Goal: Information Seeking & Learning: Check status

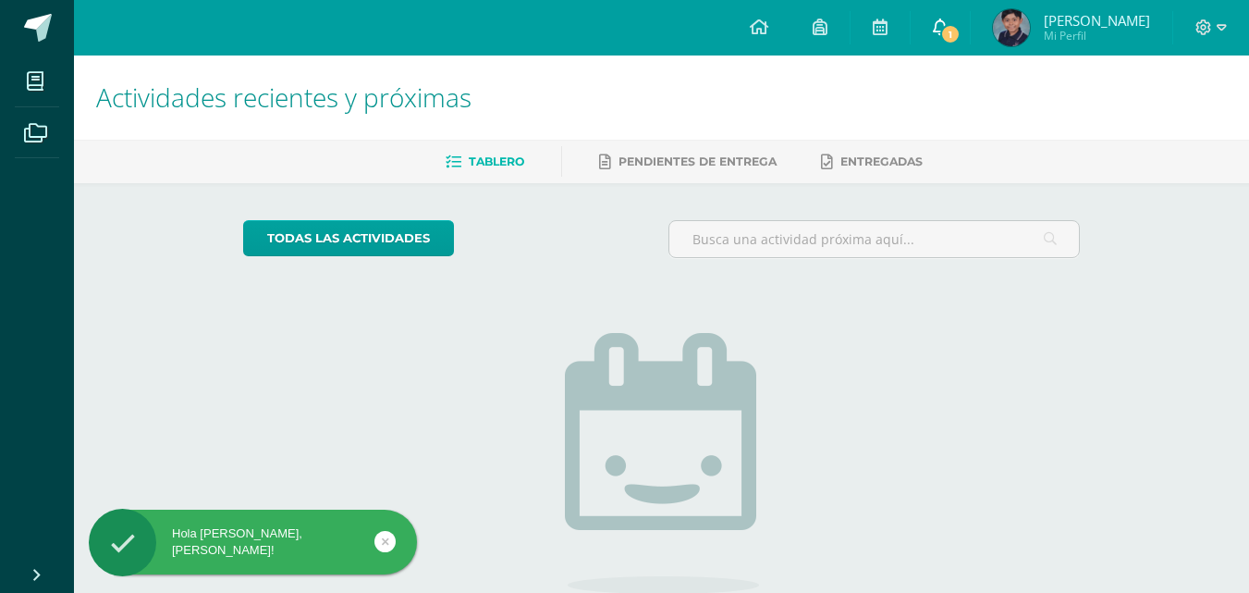
click at [960, 38] on span "1" at bounding box center [950, 34] width 20 height 20
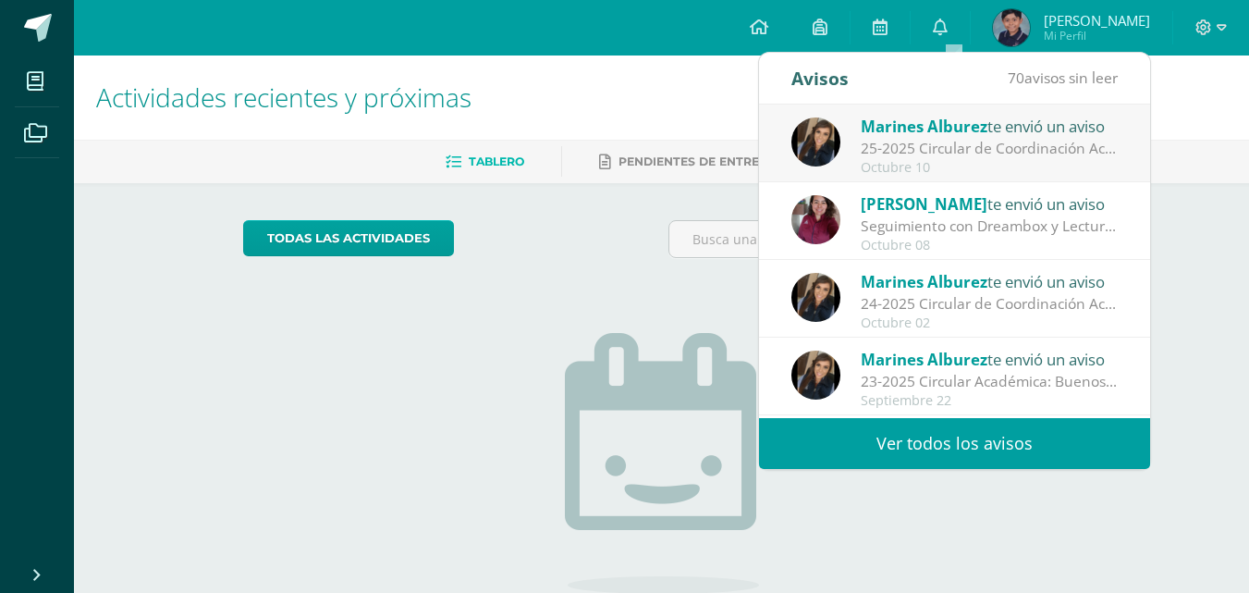
click at [970, 432] on link "Ver todos los avisos" at bounding box center [954, 443] width 391 height 51
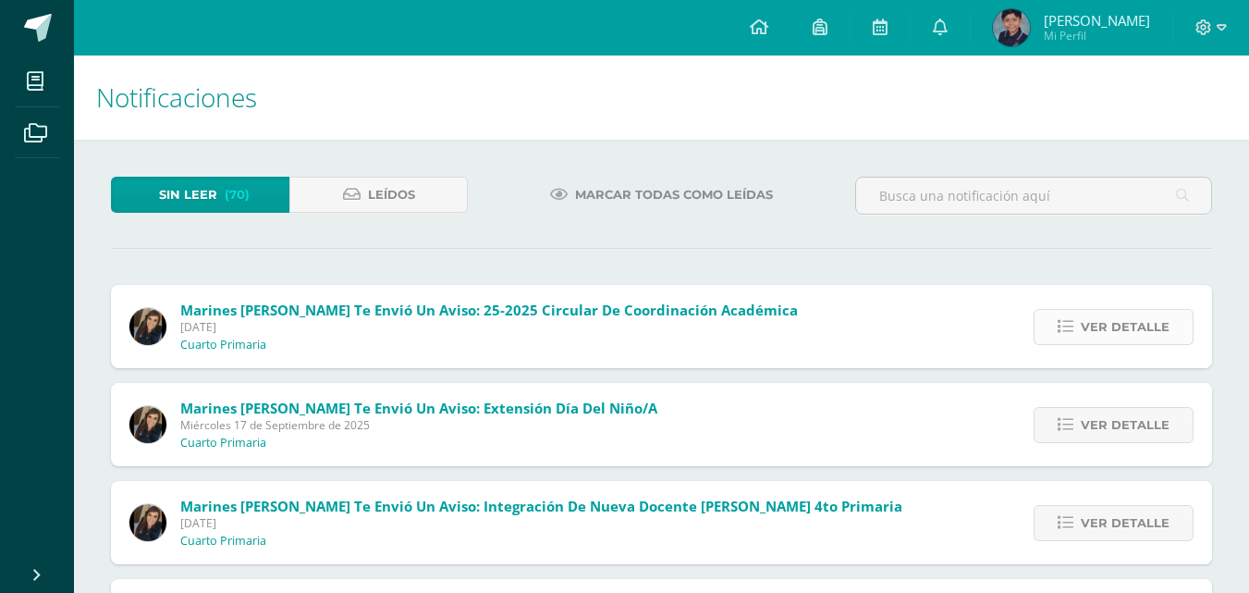
click at [1122, 327] on span "Ver detalle" at bounding box center [1125, 327] width 89 height 34
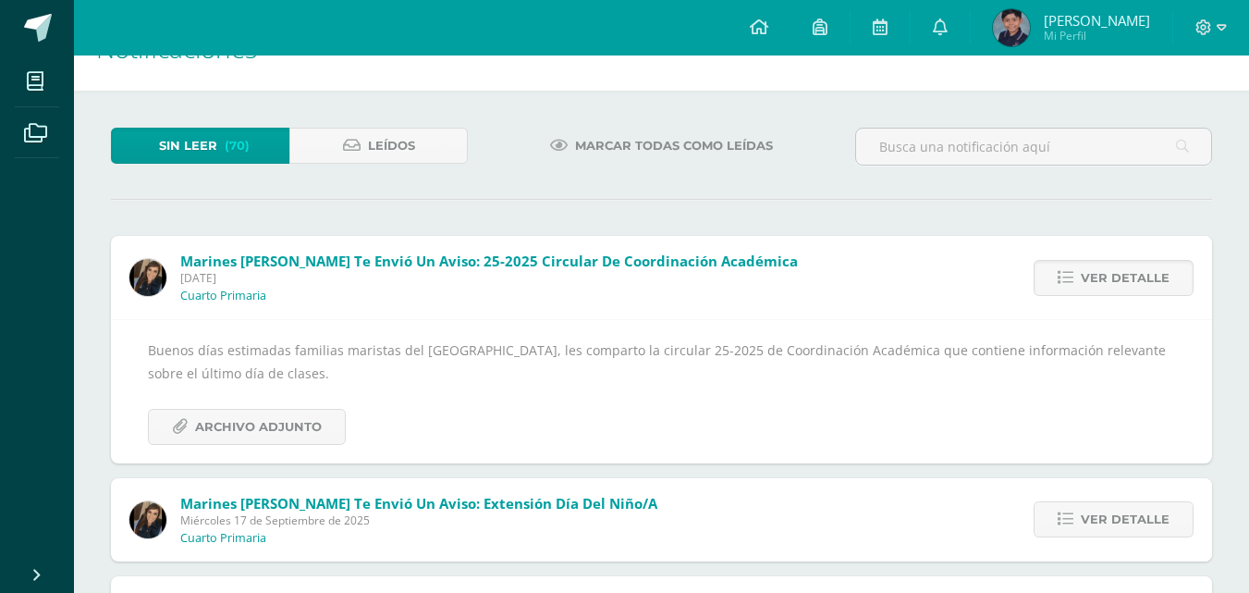
scroll to position [92, 0]
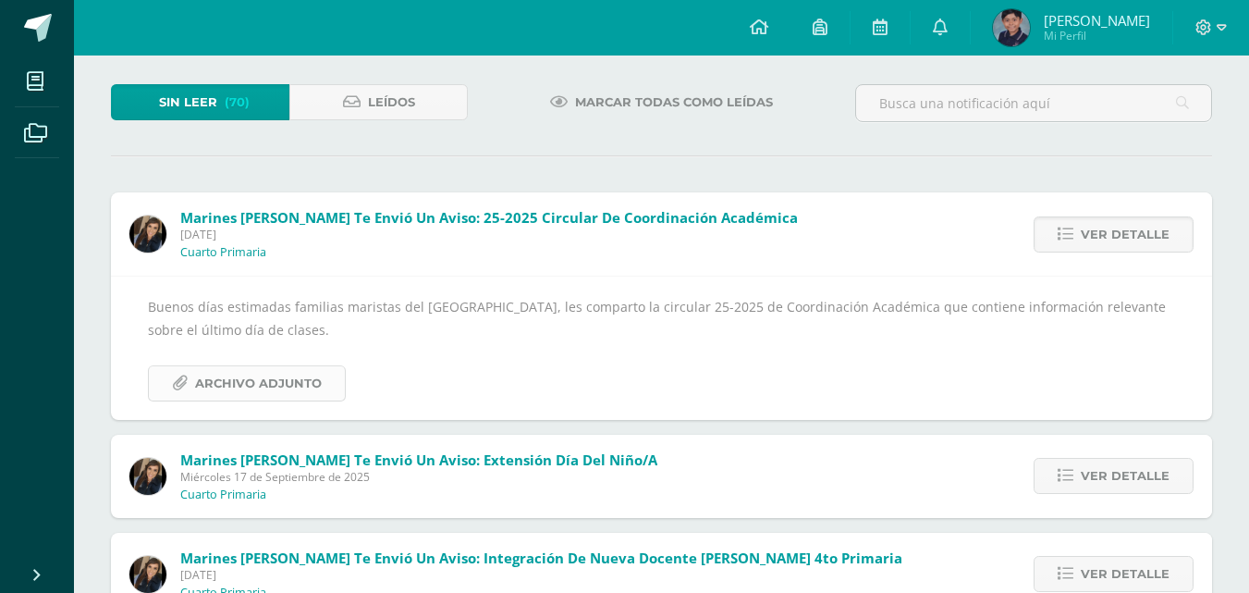
click at [290, 385] on span "Archivo Adjunto" at bounding box center [258, 383] width 127 height 34
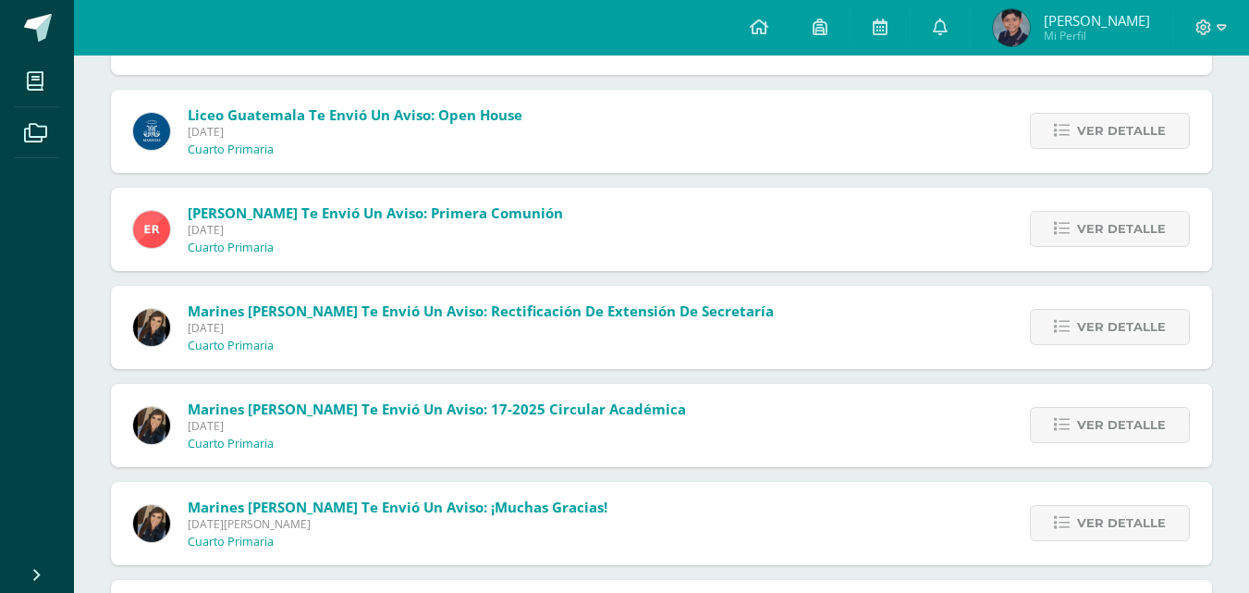
scroll to position [1548, 0]
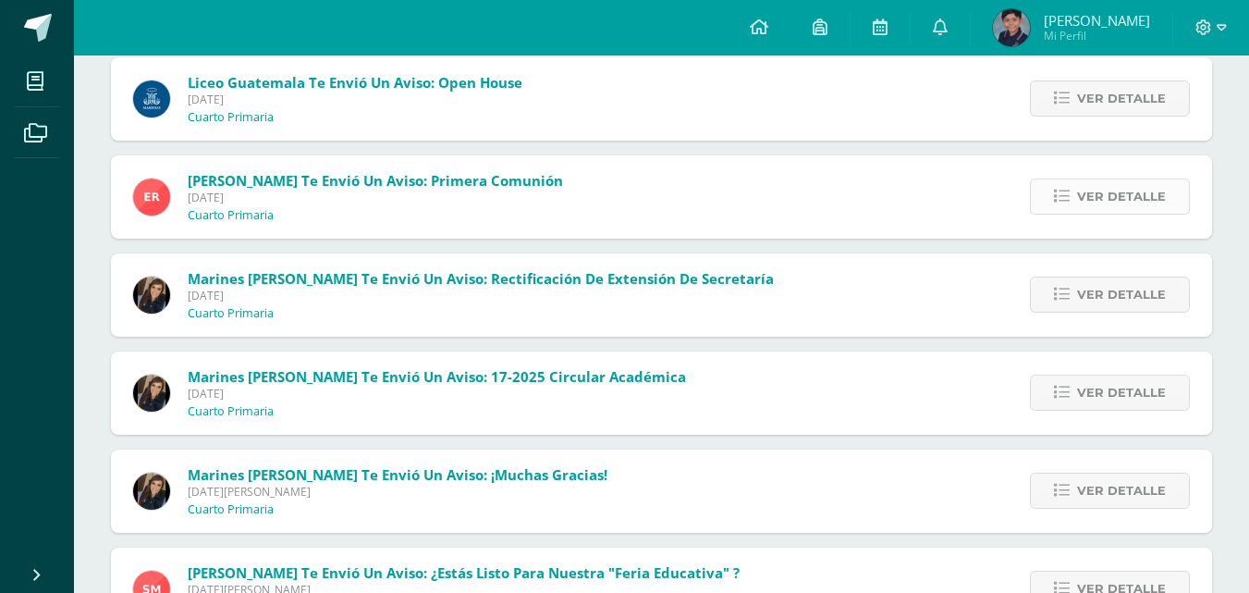
click at [1088, 196] on span "Ver detalle" at bounding box center [1121, 196] width 89 height 34
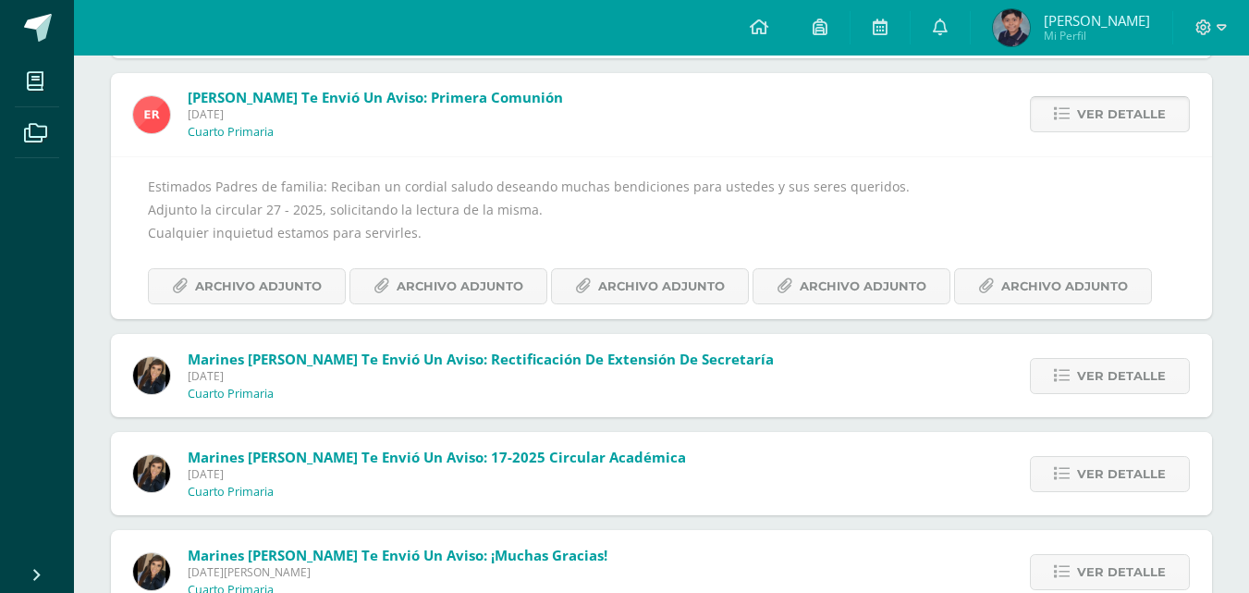
scroll to position [1307, 0]
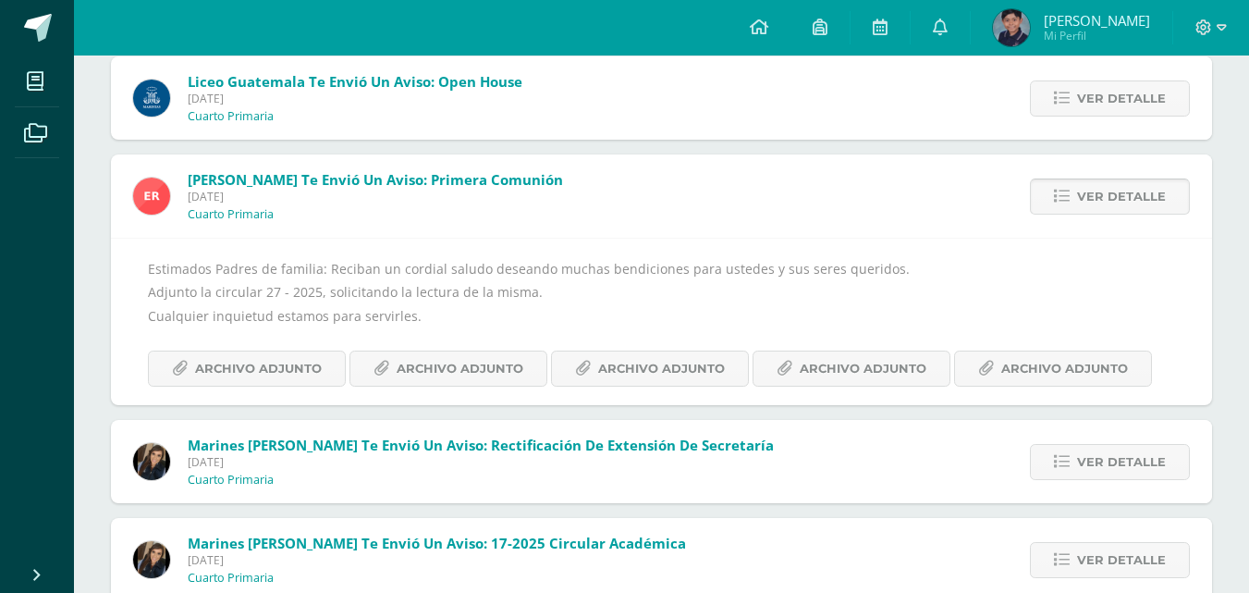
click at [1088, 196] on span "Ver detalle" at bounding box center [1121, 196] width 89 height 34
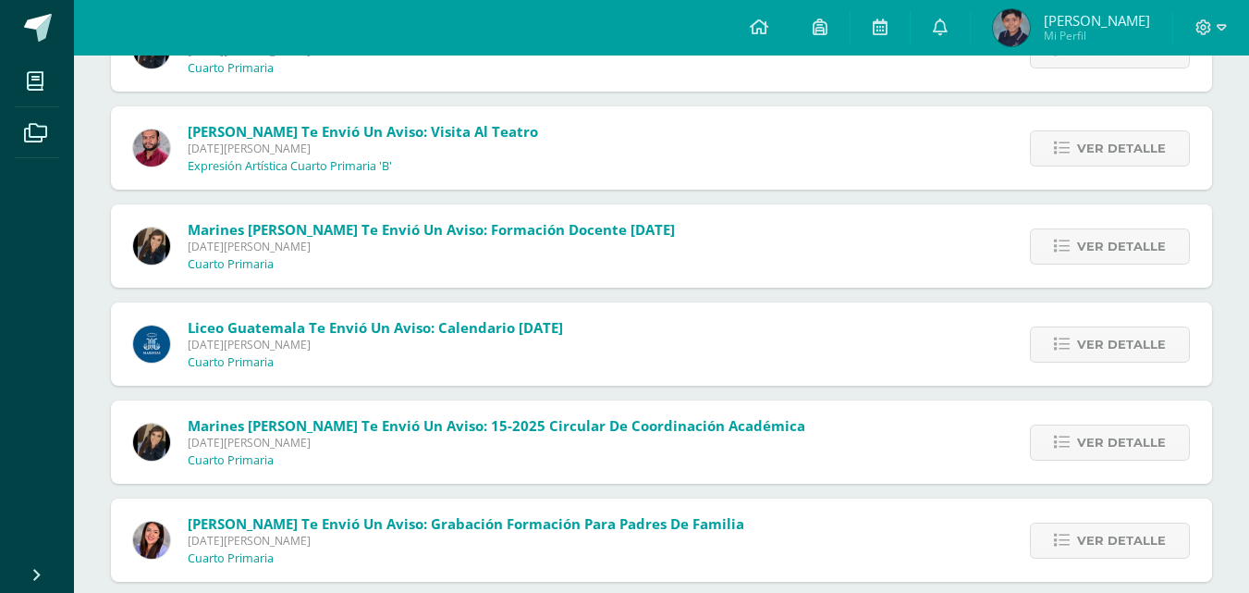
scroll to position [2231, 0]
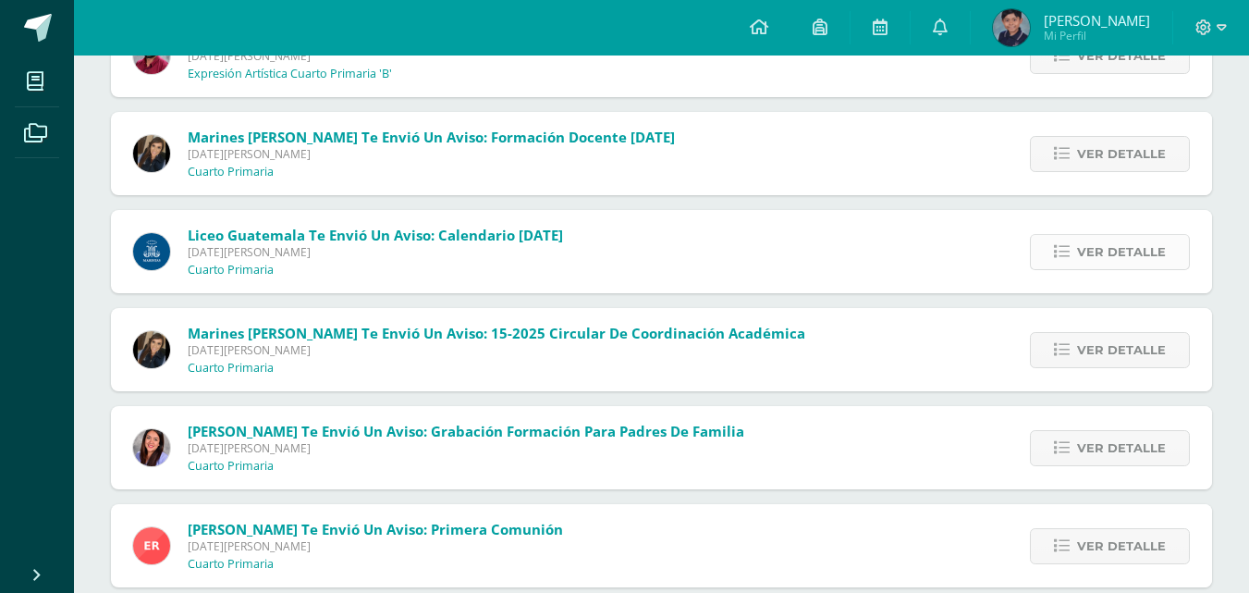
click at [1080, 250] on link "Ver detalle" at bounding box center [1110, 252] width 160 height 36
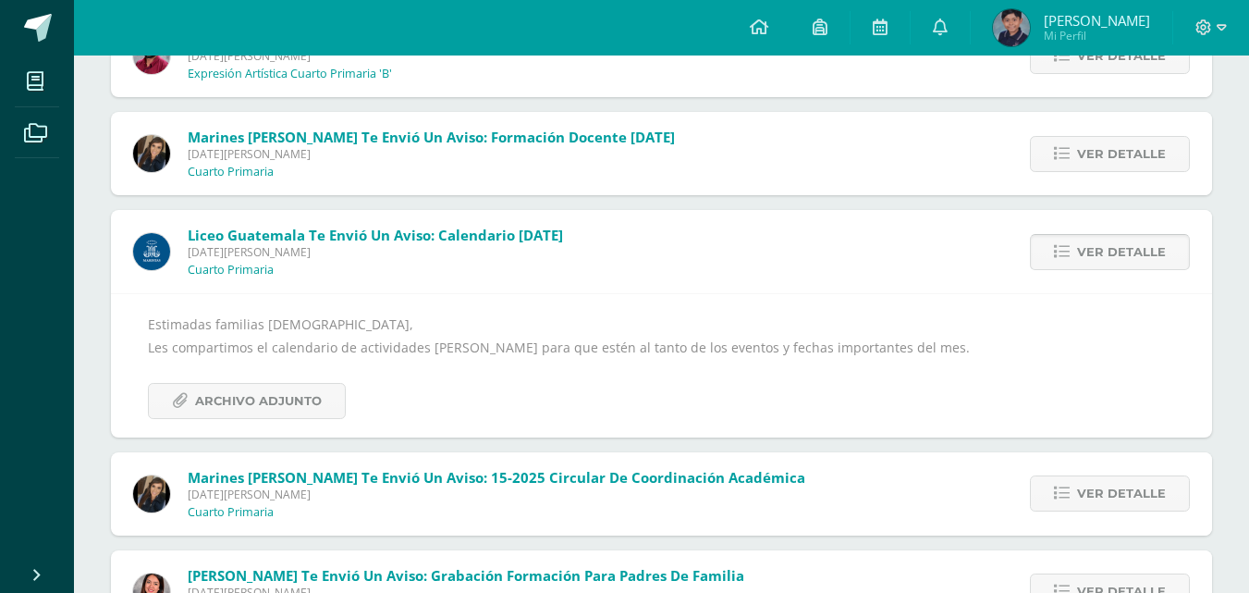
click at [1080, 250] on span "Ver detalle" at bounding box center [1121, 252] width 89 height 34
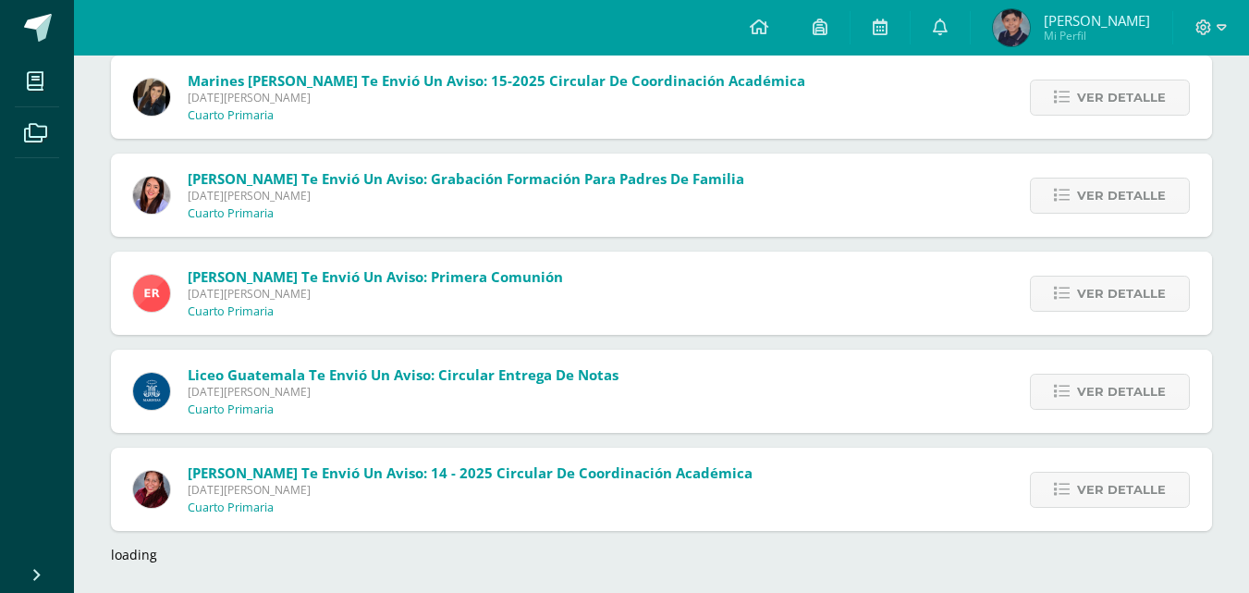
scroll to position [2393, 0]
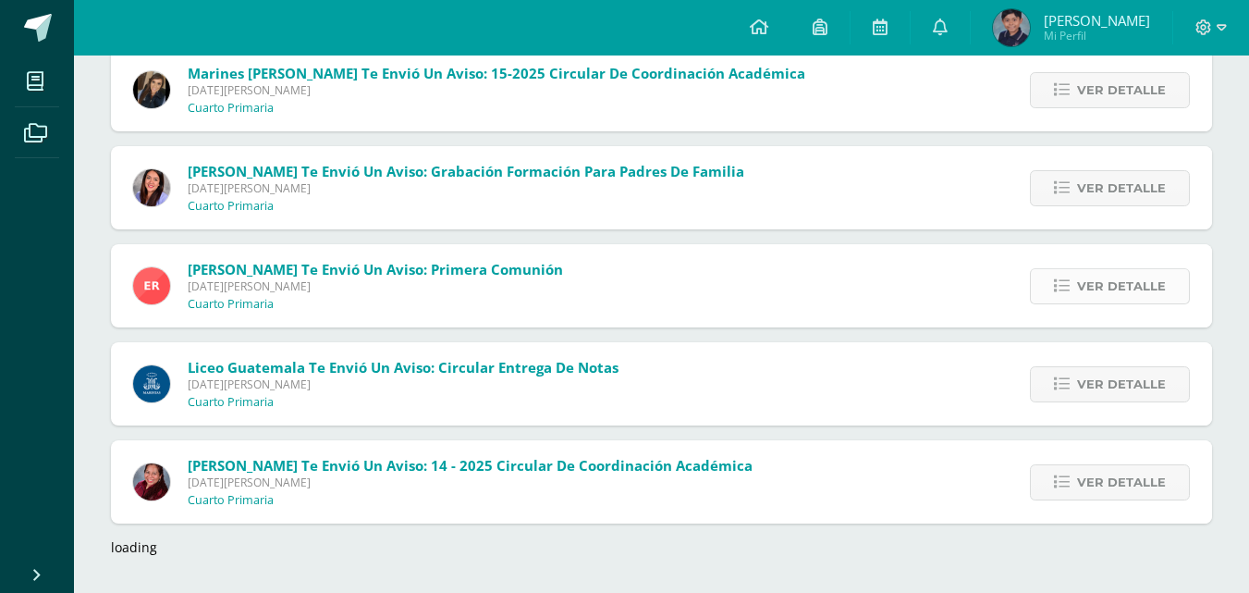
click at [1085, 277] on span "Ver detalle" at bounding box center [1121, 286] width 89 height 34
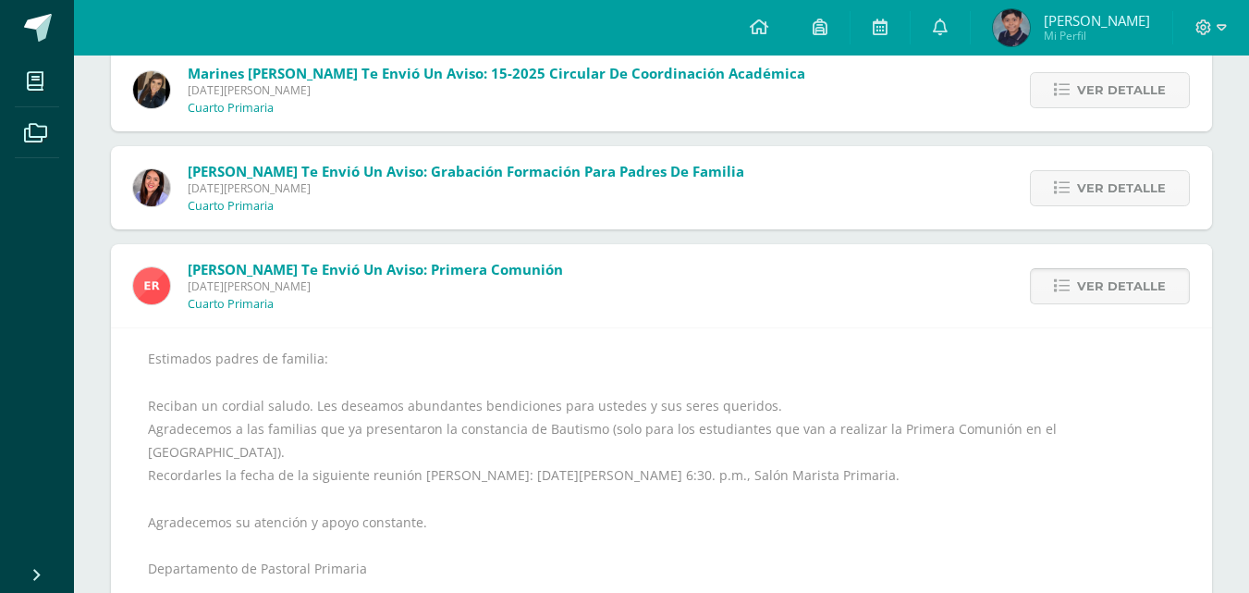
click at [1085, 277] on span "Ver detalle" at bounding box center [1121, 286] width 89 height 34
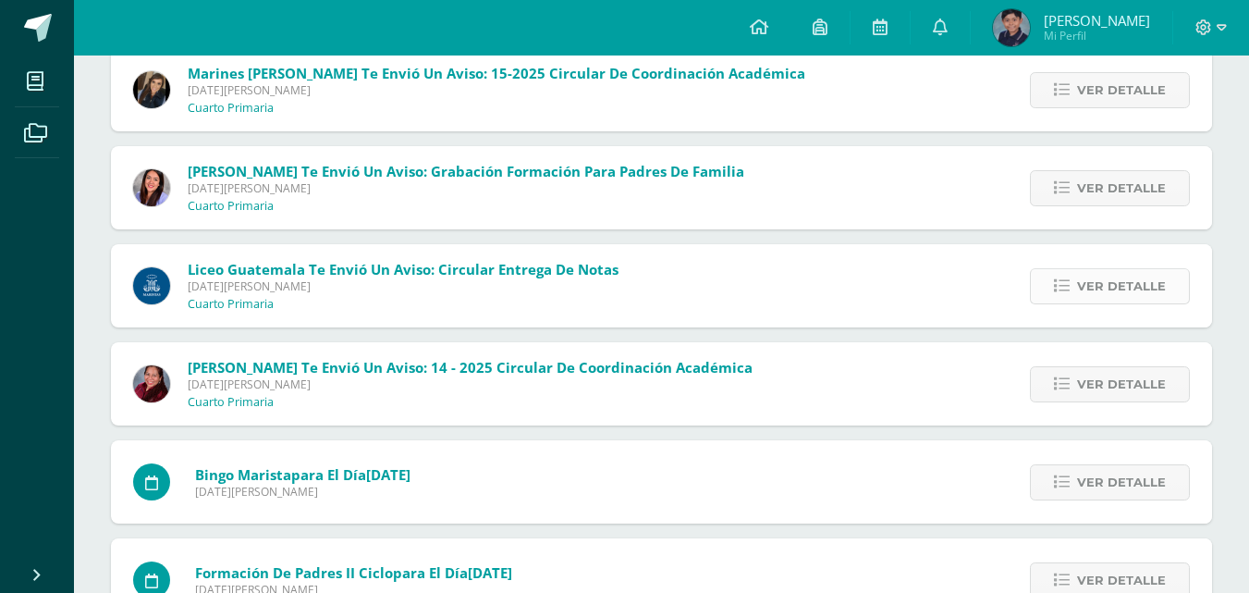
click at [1084, 278] on span "Ver detalle" at bounding box center [1121, 286] width 89 height 34
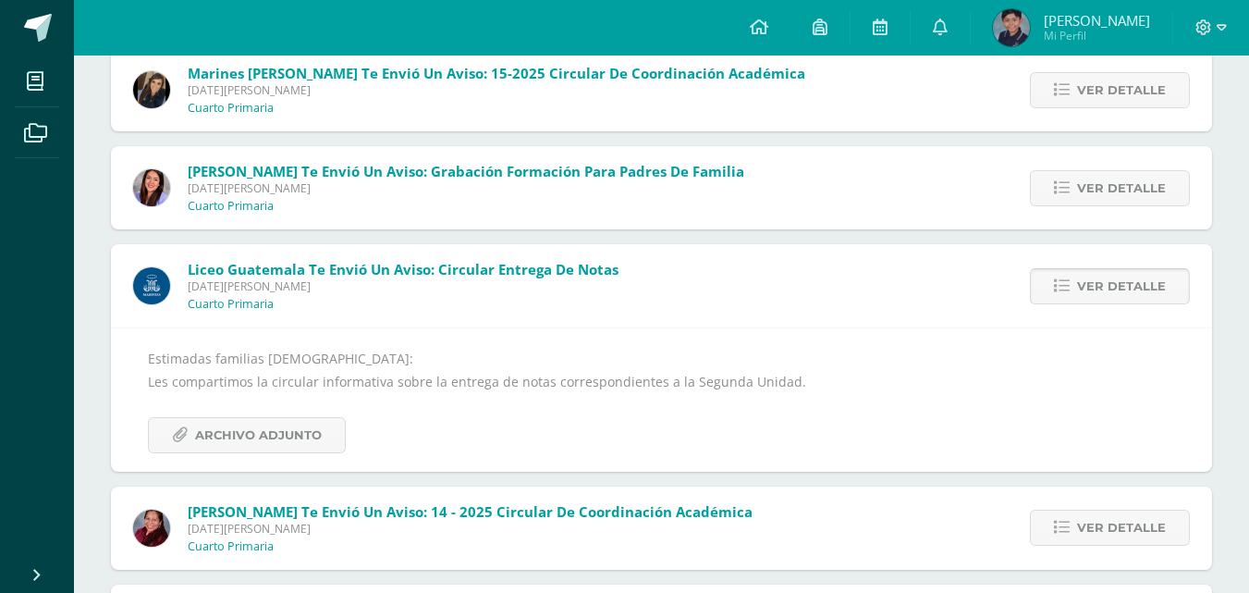
click at [1084, 278] on span "Ver detalle" at bounding box center [1121, 286] width 89 height 34
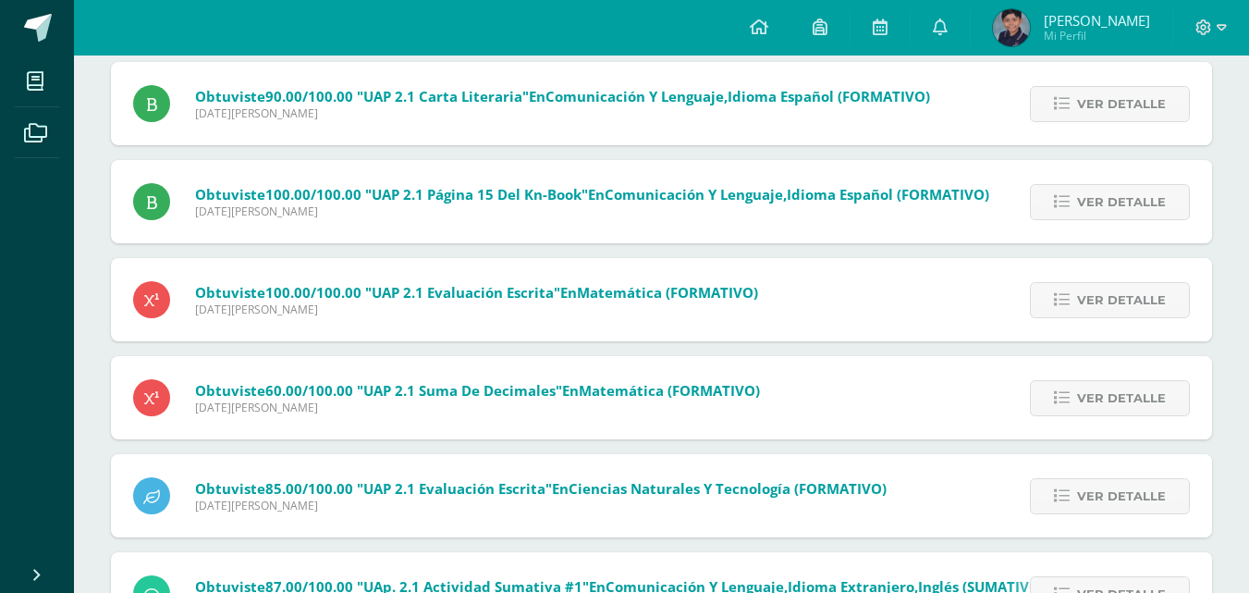
scroll to position [3178, 0]
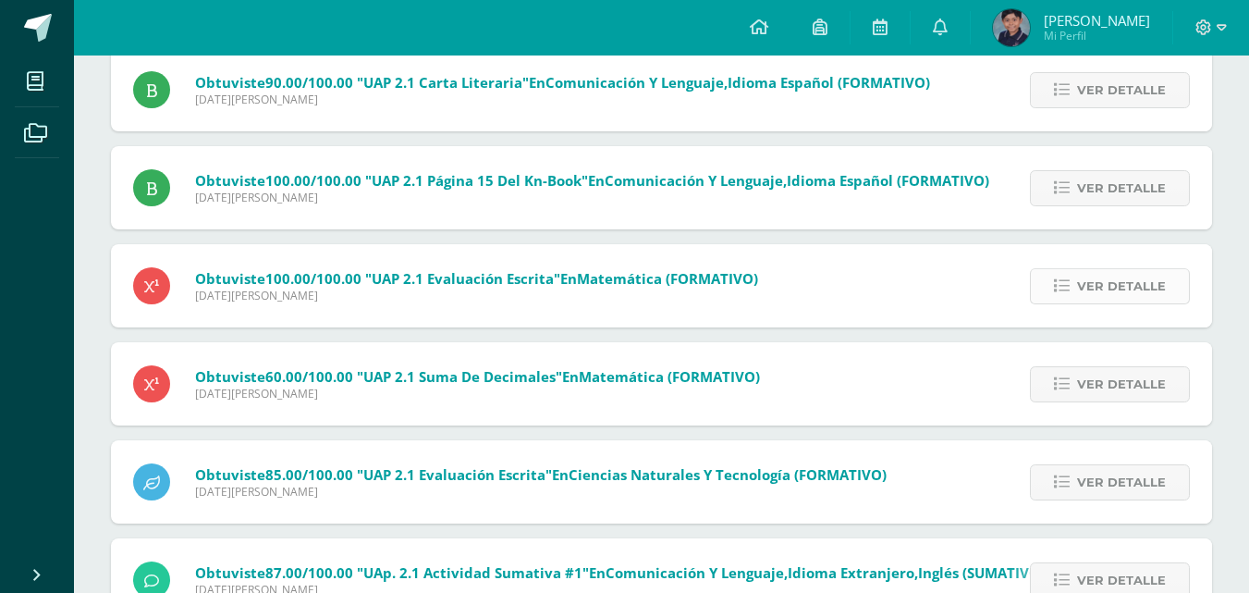
click at [1057, 273] on link "Ver detalle" at bounding box center [1110, 286] width 160 height 36
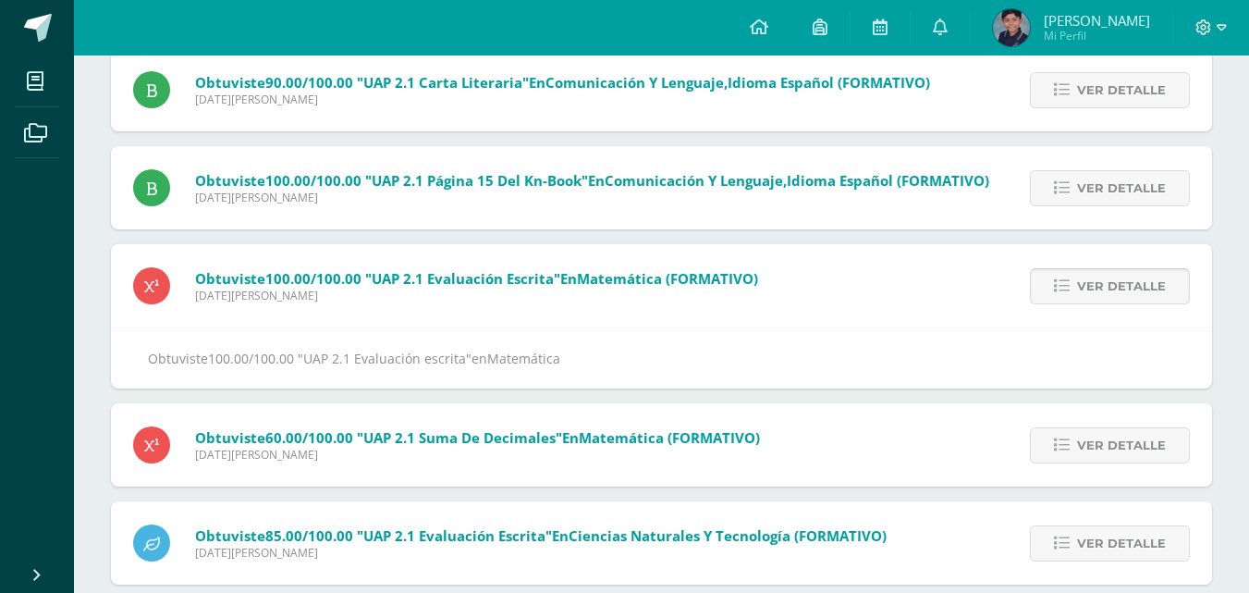
click at [1057, 275] on link "Ver detalle" at bounding box center [1110, 286] width 160 height 36
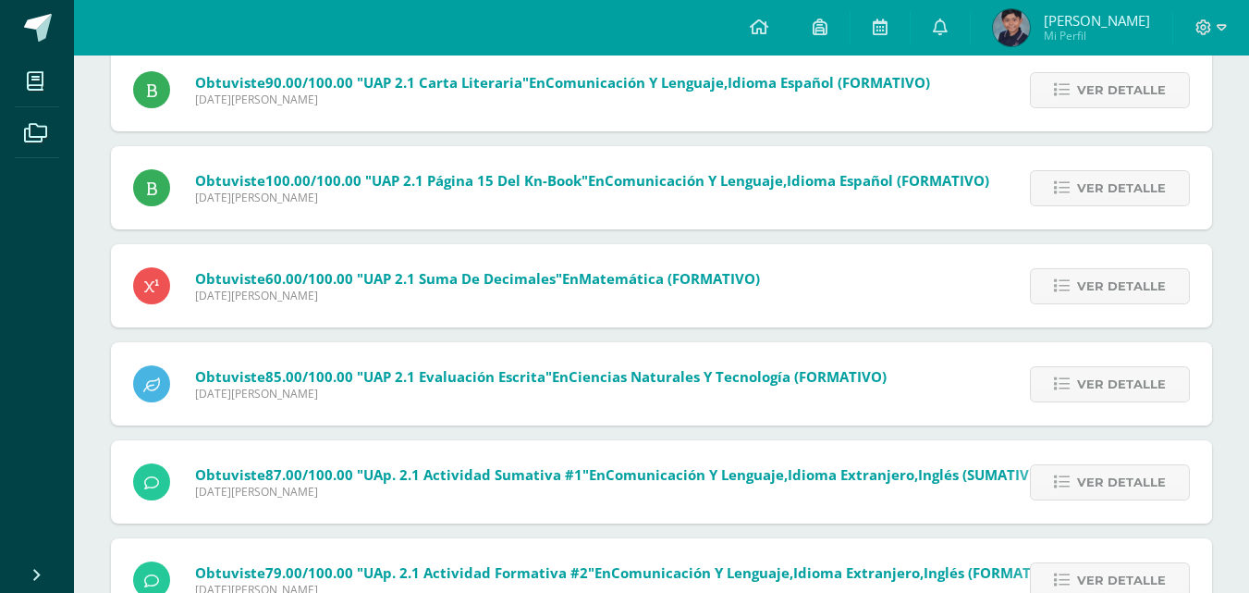
click at [1057, 275] on link "Ver detalle" at bounding box center [1110, 286] width 160 height 36
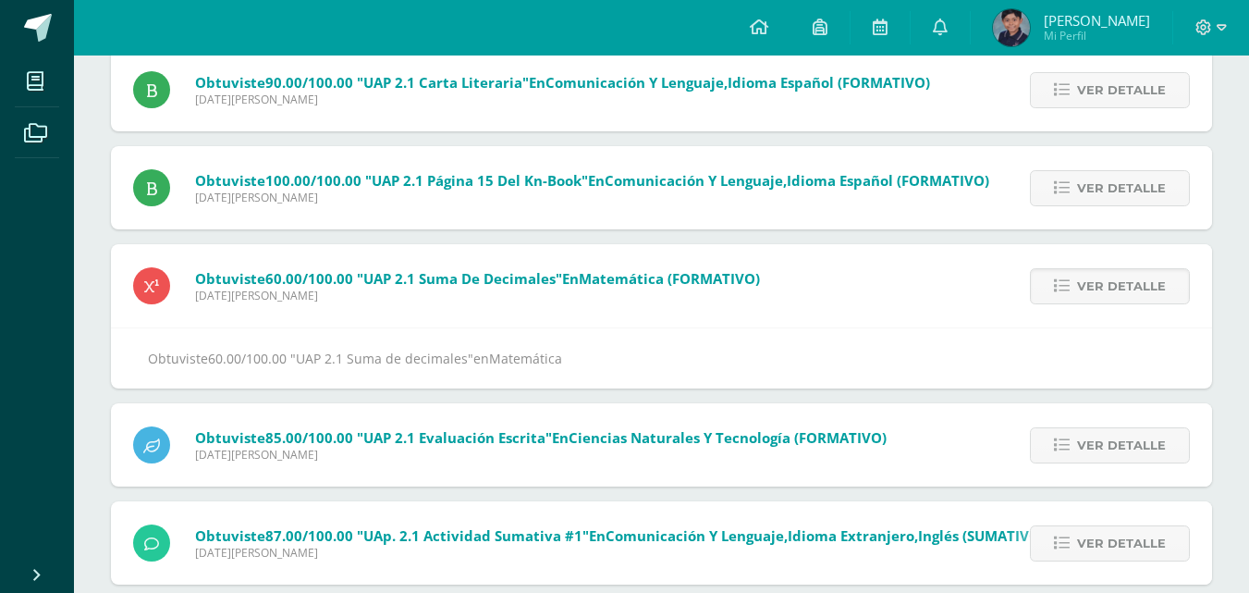
click at [1057, 275] on link "Ver detalle" at bounding box center [1110, 286] width 160 height 36
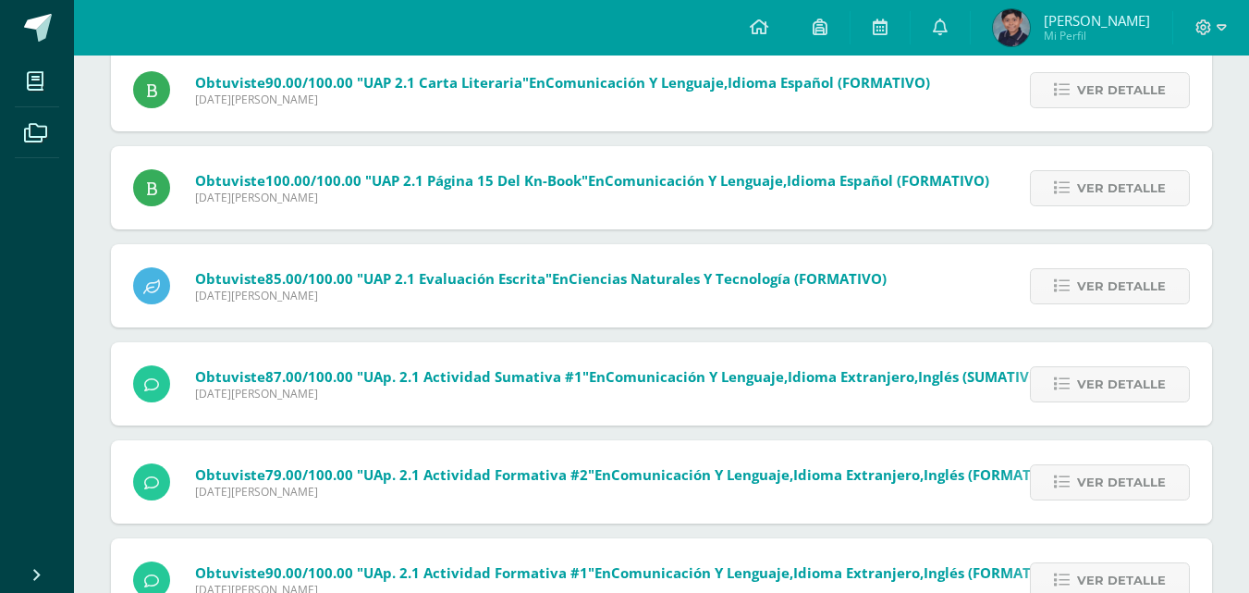
click at [1057, 275] on link "Ver detalle" at bounding box center [1110, 286] width 160 height 36
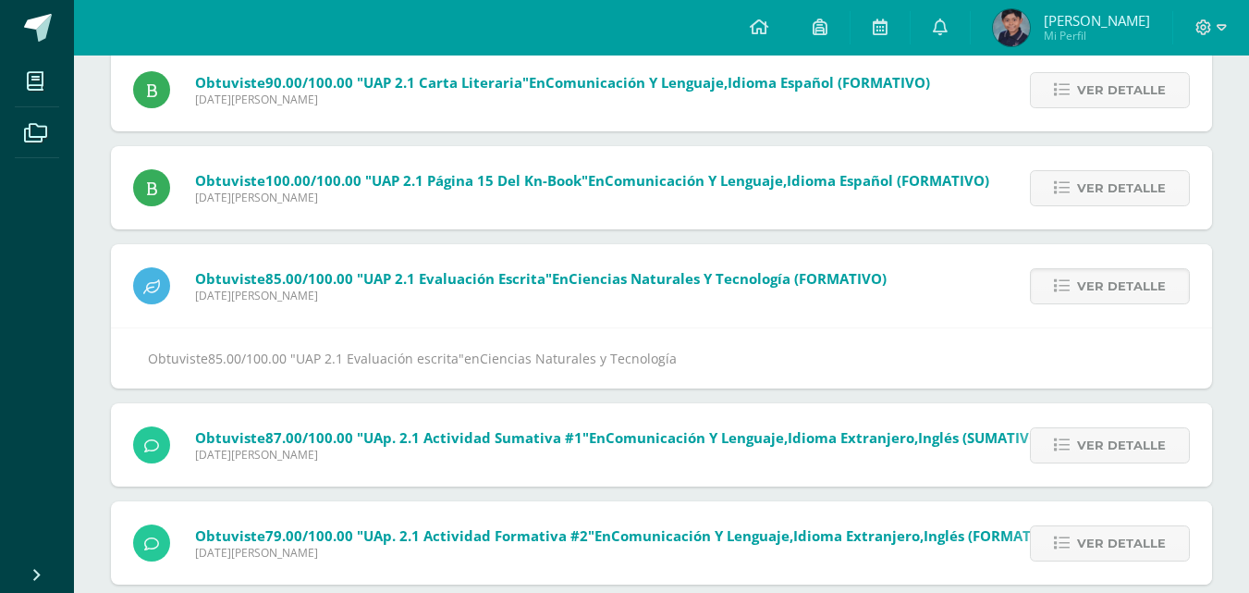
click at [1057, 275] on link "Ver detalle" at bounding box center [1110, 286] width 160 height 36
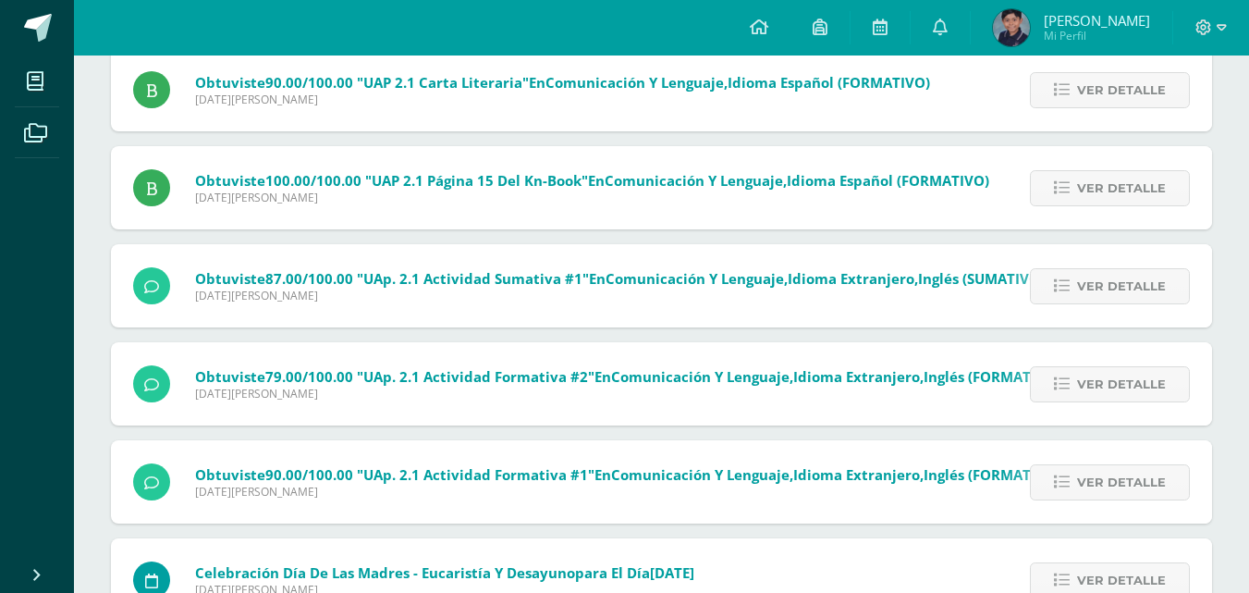
click at [1057, 275] on link "Ver detalle" at bounding box center [1110, 286] width 160 height 36
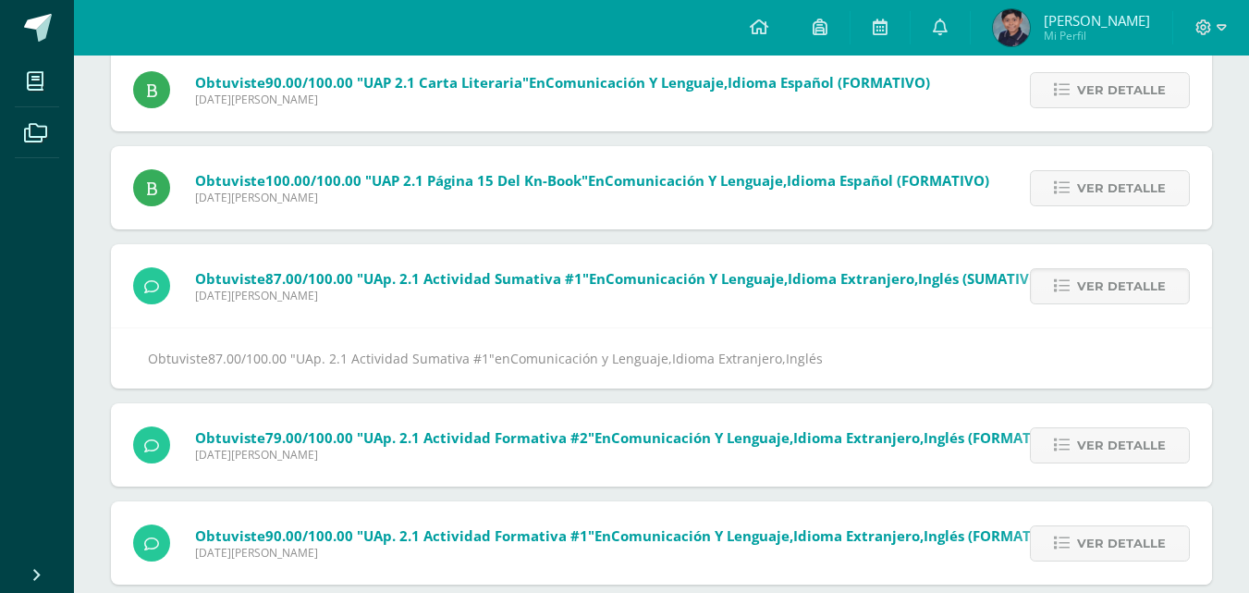
click at [1057, 275] on link "Ver detalle" at bounding box center [1110, 286] width 160 height 36
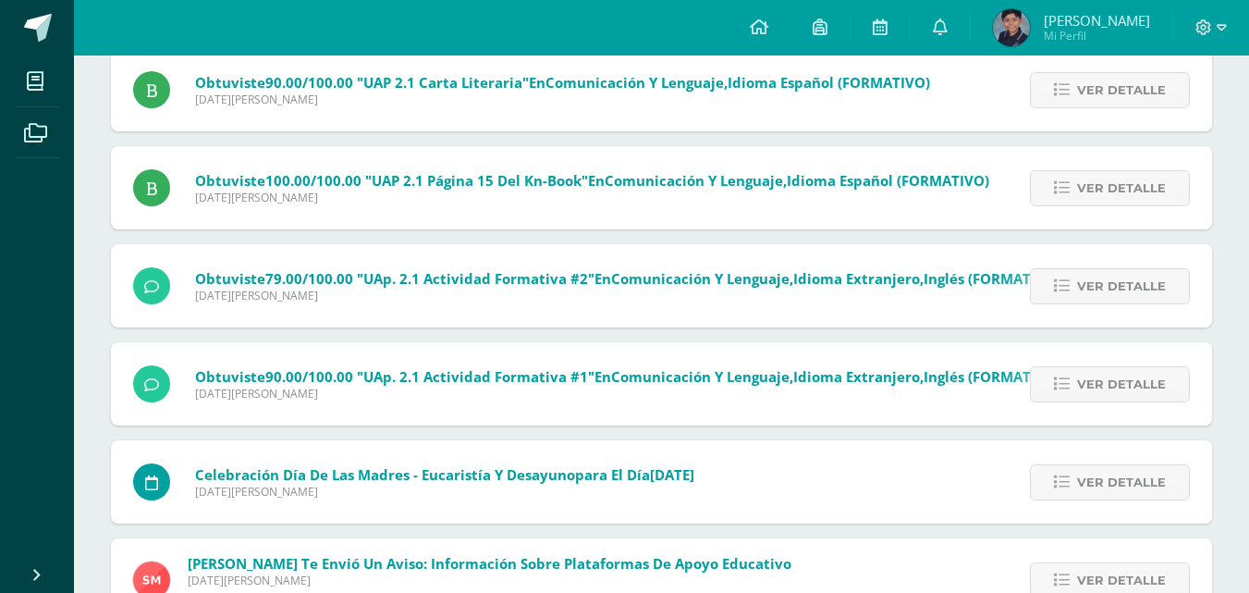
click at [1057, 275] on link "Ver detalle" at bounding box center [1110, 286] width 160 height 36
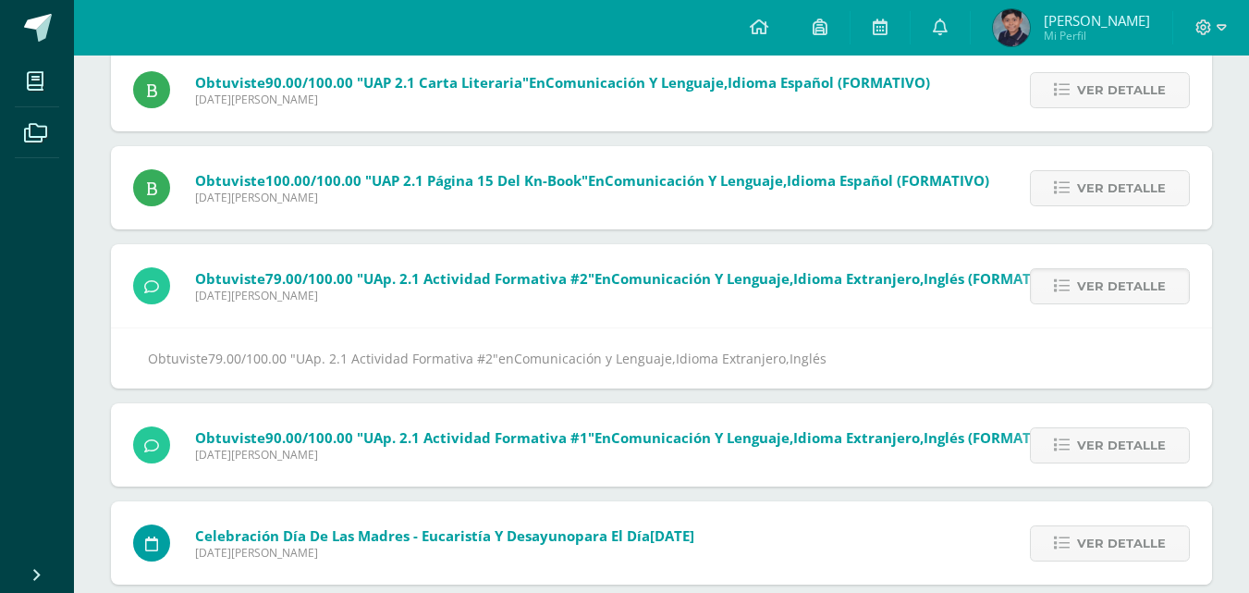
click at [1057, 275] on link "Ver detalle" at bounding box center [1110, 286] width 160 height 36
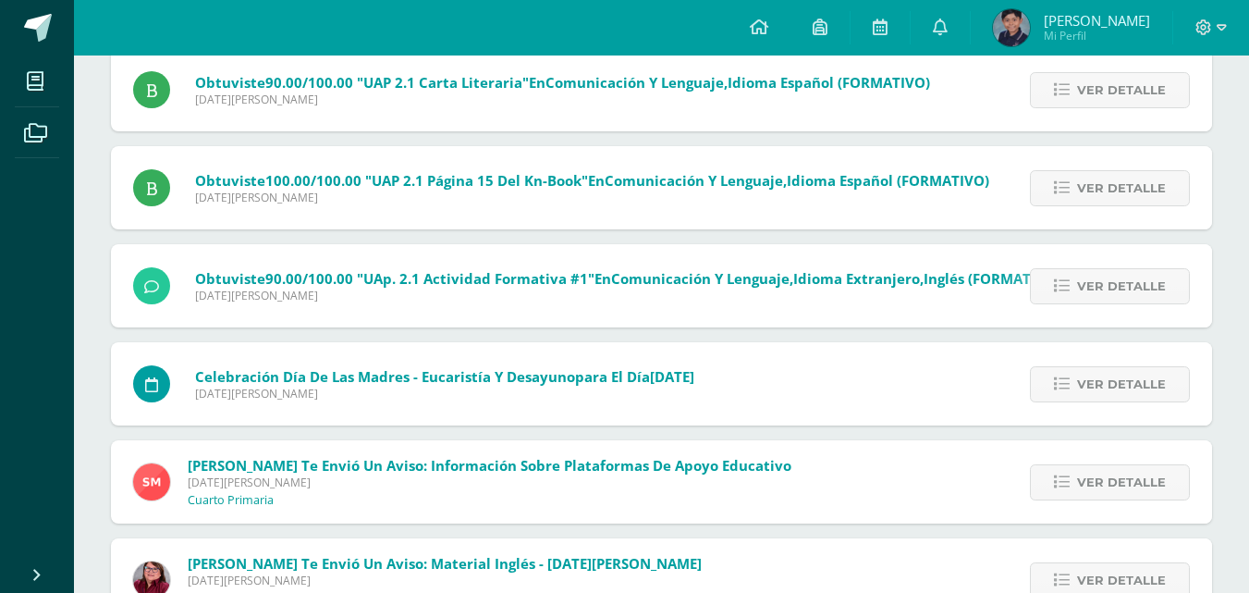
click at [1057, 275] on link "Ver detalle" at bounding box center [1110, 286] width 160 height 36
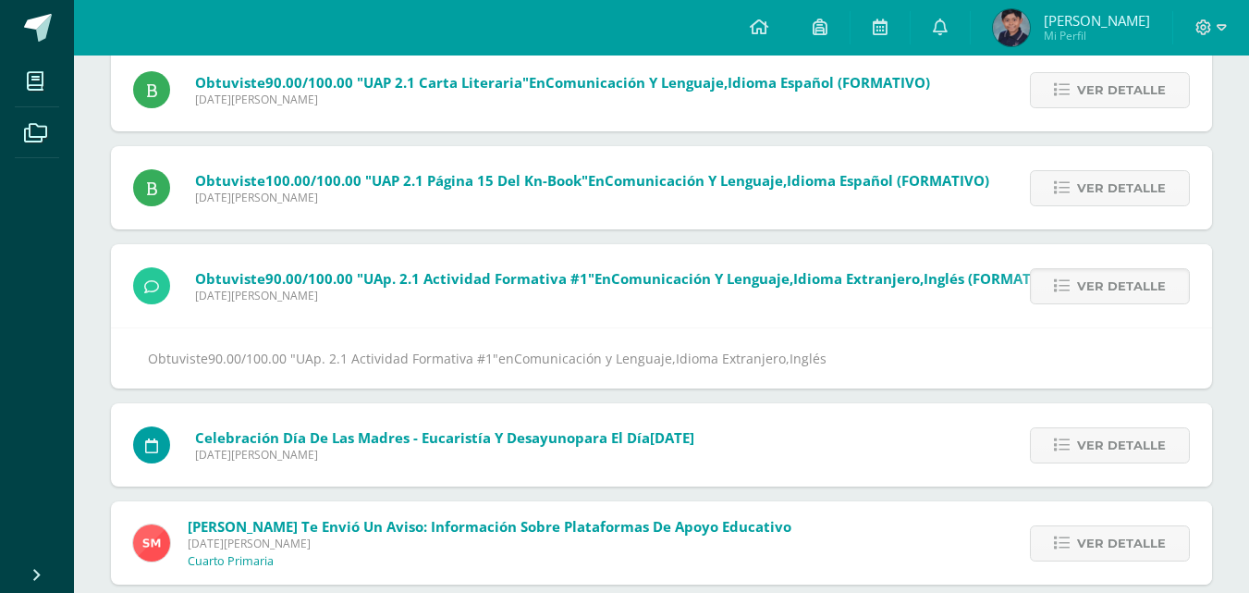
click at [1057, 275] on link "Ver detalle" at bounding box center [1110, 286] width 160 height 36
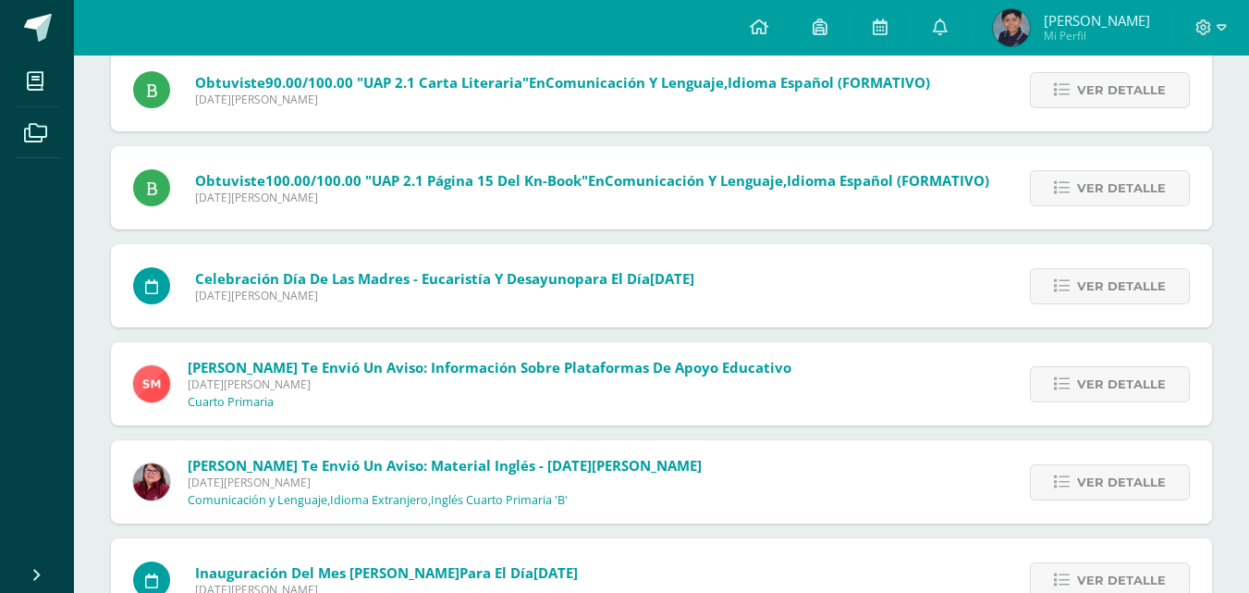
click at [1057, 275] on link "Ver detalle" at bounding box center [1110, 286] width 160 height 36
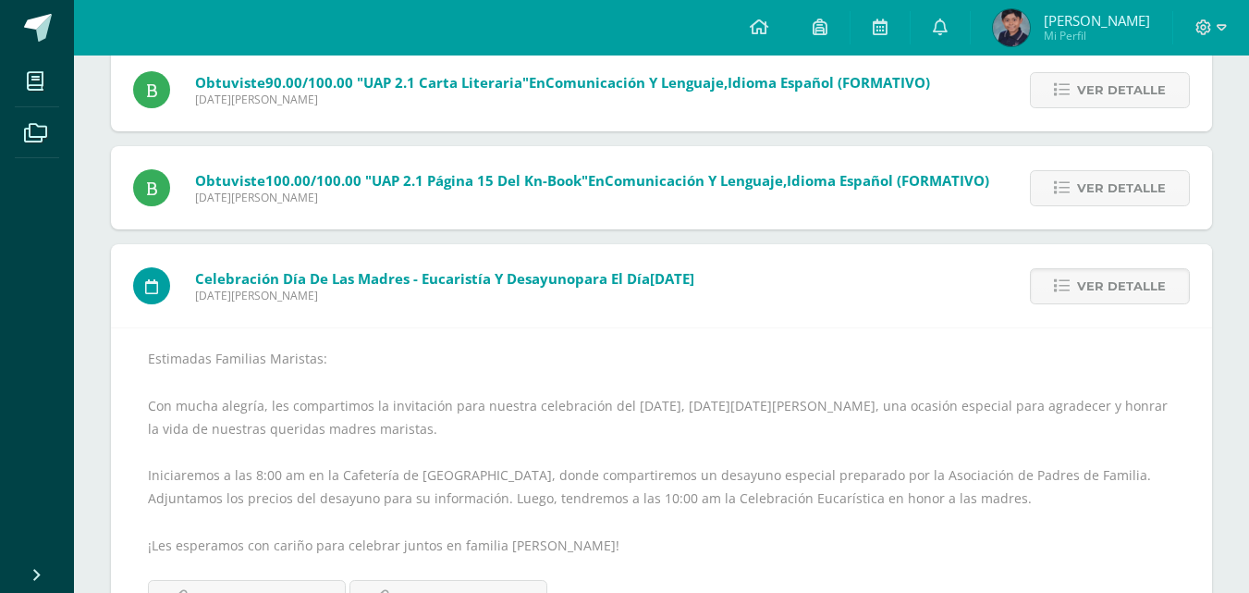
click at [1057, 275] on link "Ver detalle" at bounding box center [1110, 286] width 160 height 36
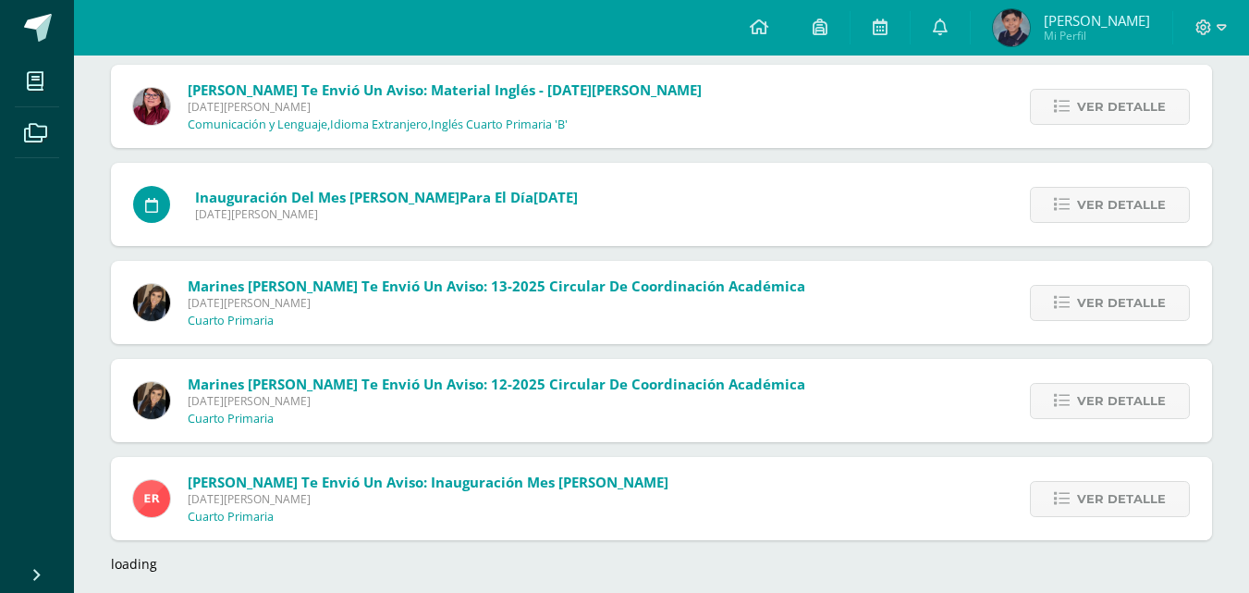
scroll to position [3472, 0]
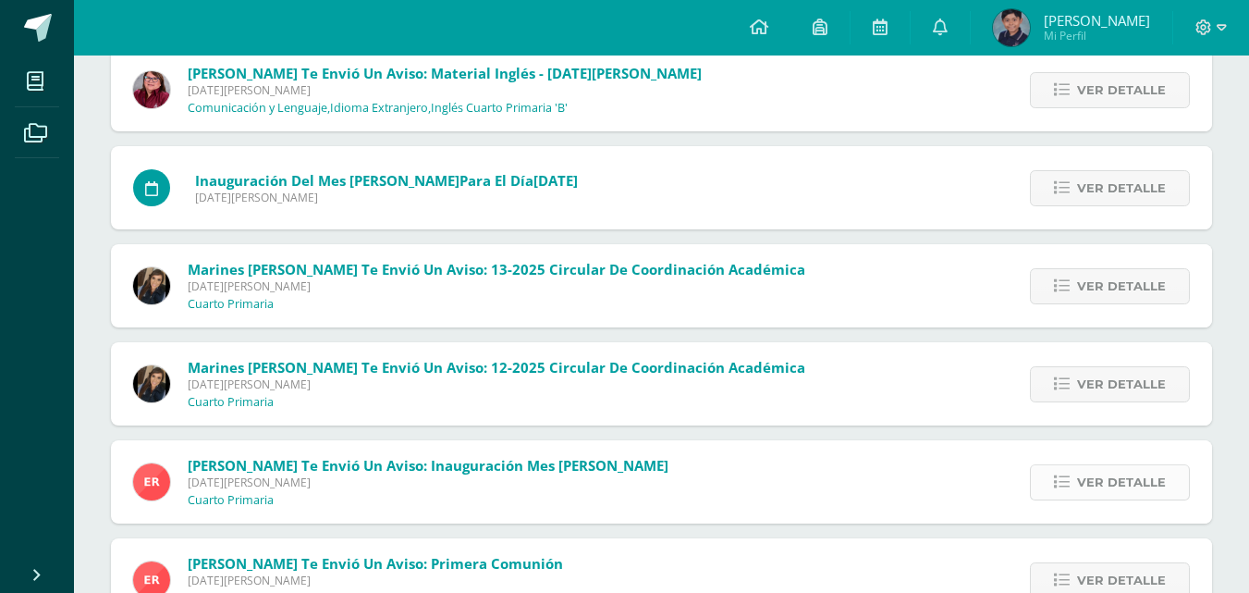
click at [1173, 481] on link "Ver detalle" at bounding box center [1110, 482] width 160 height 36
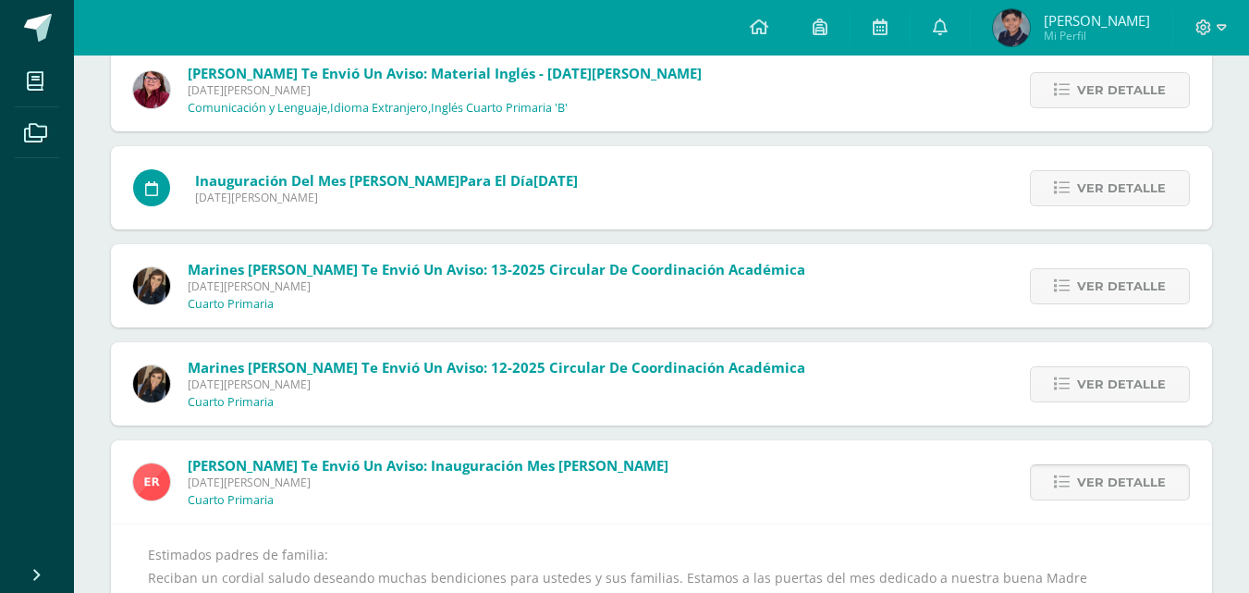
click at [1173, 481] on link "Ver detalle" at bounding box center [1110, 482] width 160 height 36
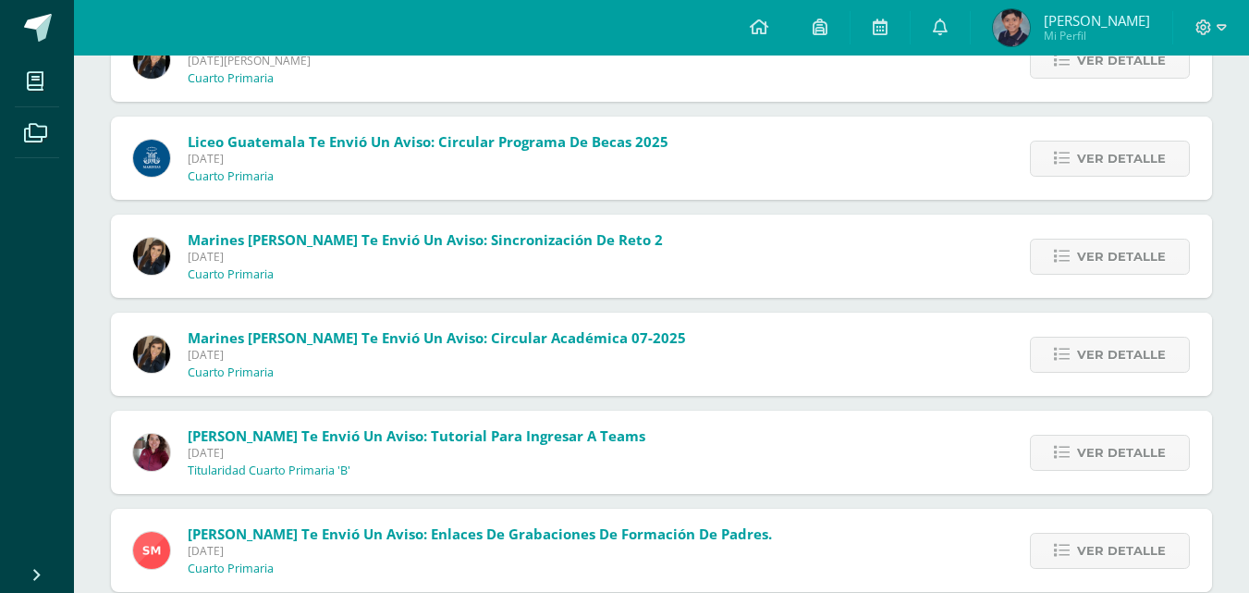
scroll to position [4026, 0]
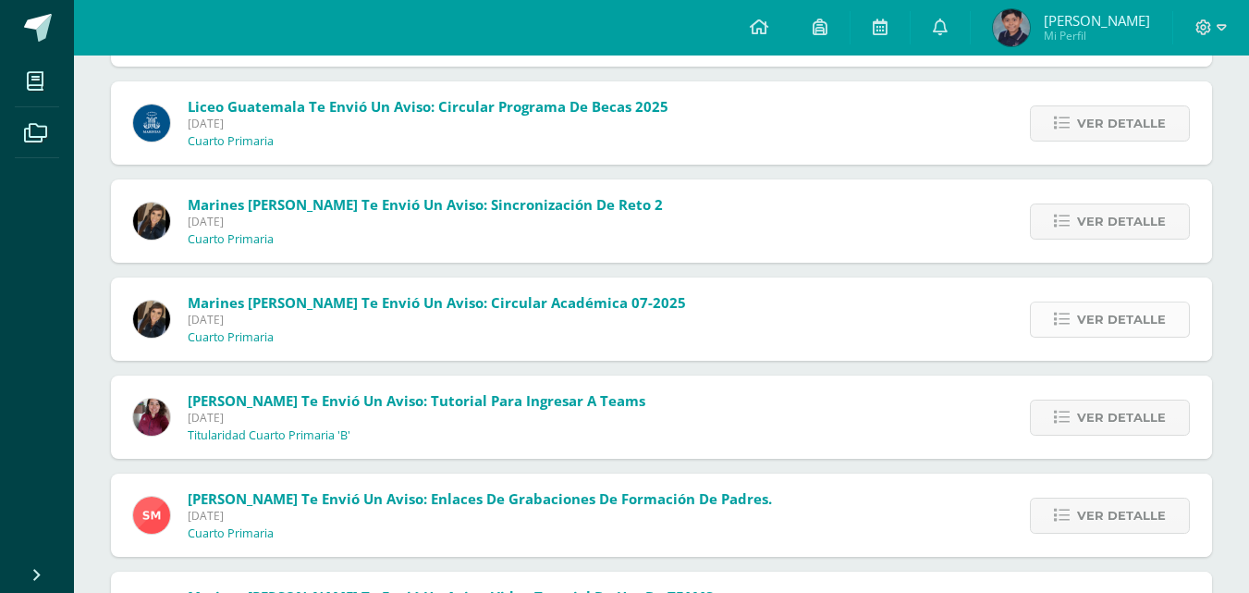
click at [1127, 320] on span "Ver detalle" at bounding box center [1121, 319] width 89 height 34
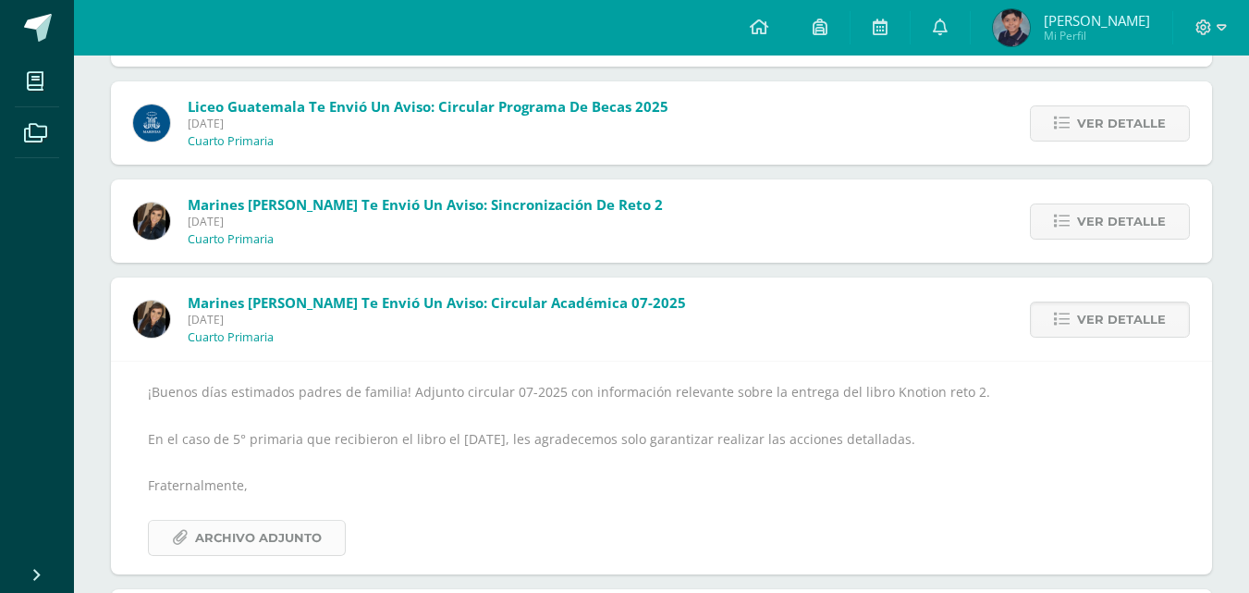
click at [296, 532] on span "Archivo Adjunto" at bounding box center [258, 538] width 127 height 34
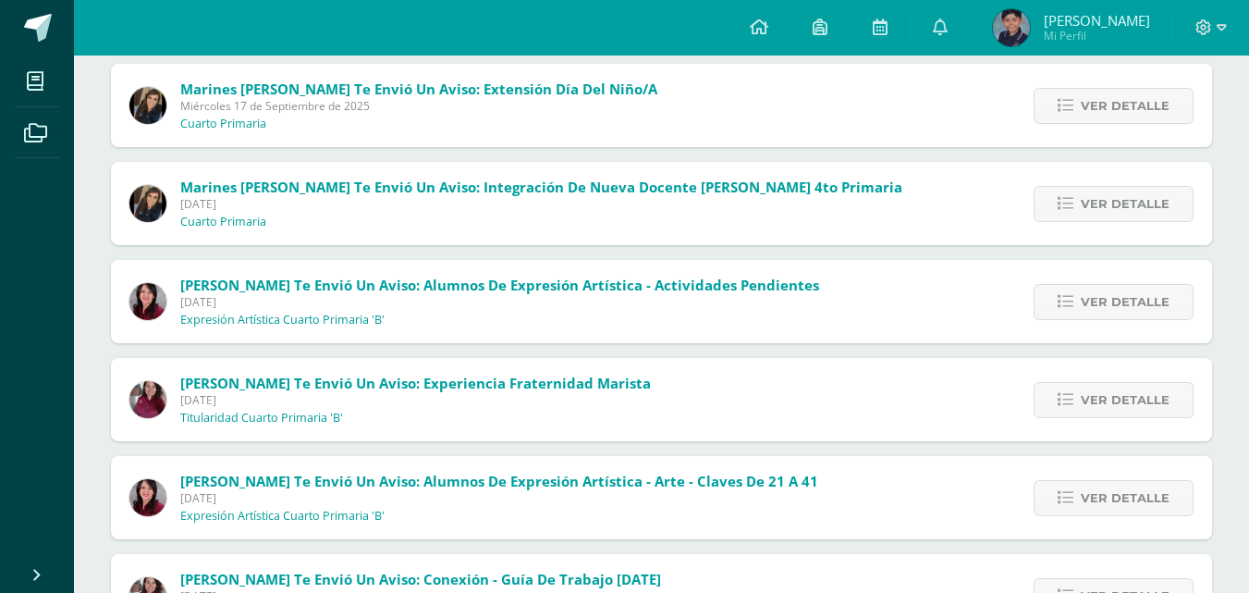
scroll to position [0, 0]
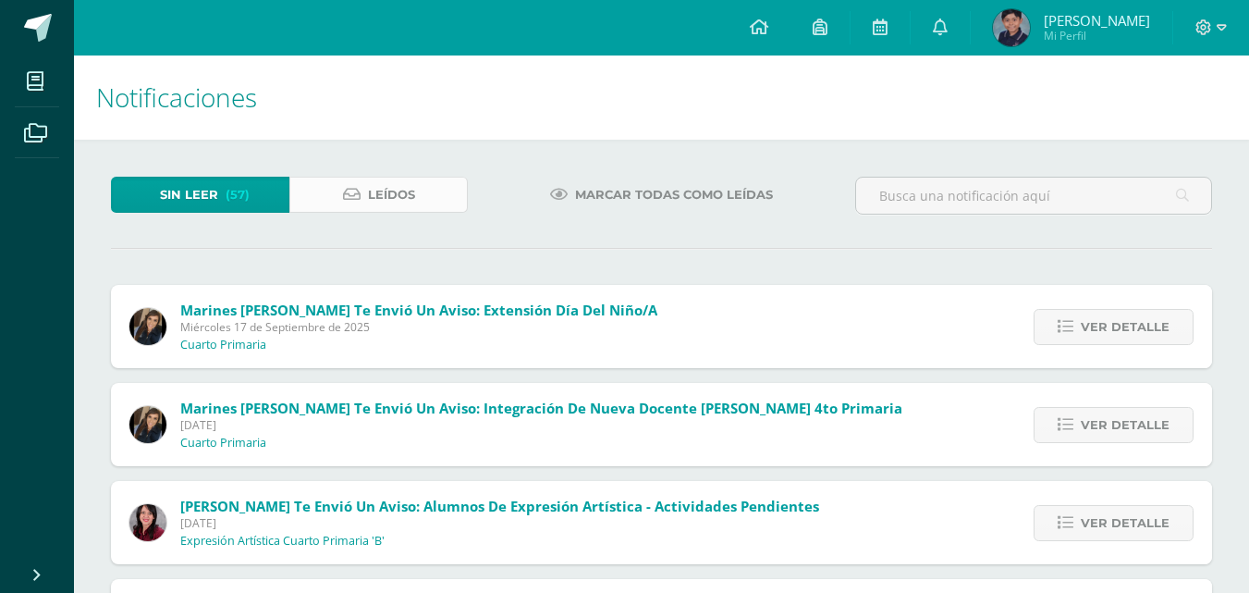
click at [372, 199] on span "Leídos" at bounding box center [391, 195] width 47 height 34
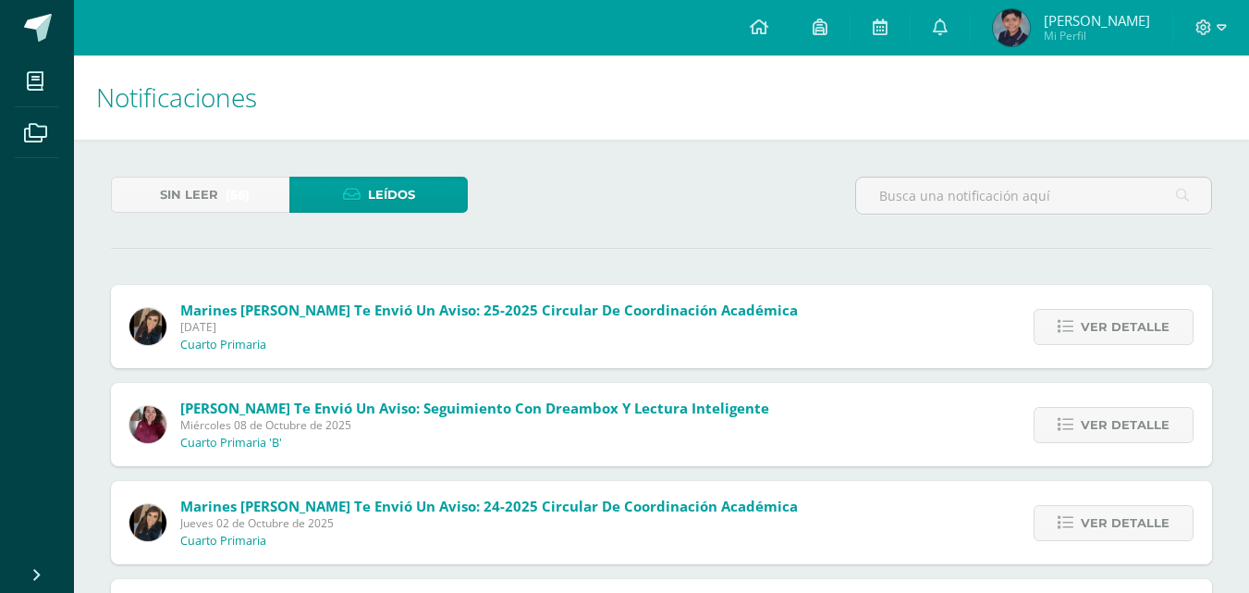
click at [676, 187] on div "Sin leer (56) Leídos" at bounding box center [662, 204] width 1116 height 54
click at [651, 183] on div "Sin leer (56) Leídos" at bounding box center [662, 204] width 1116 height 54
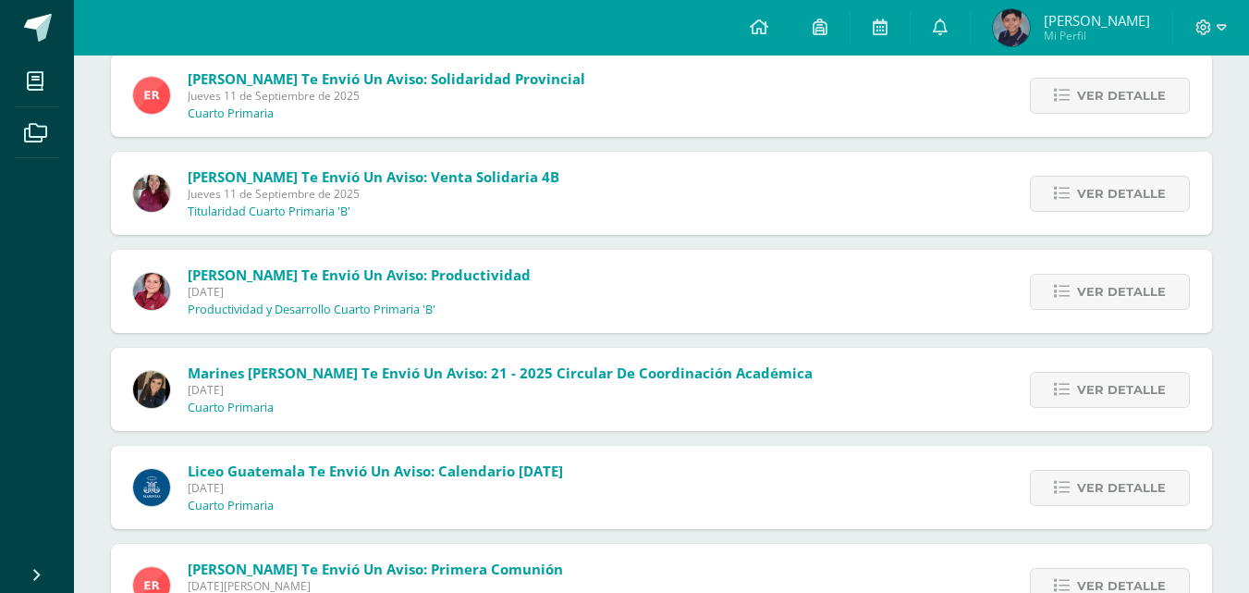
scroll to position [1892, 0]
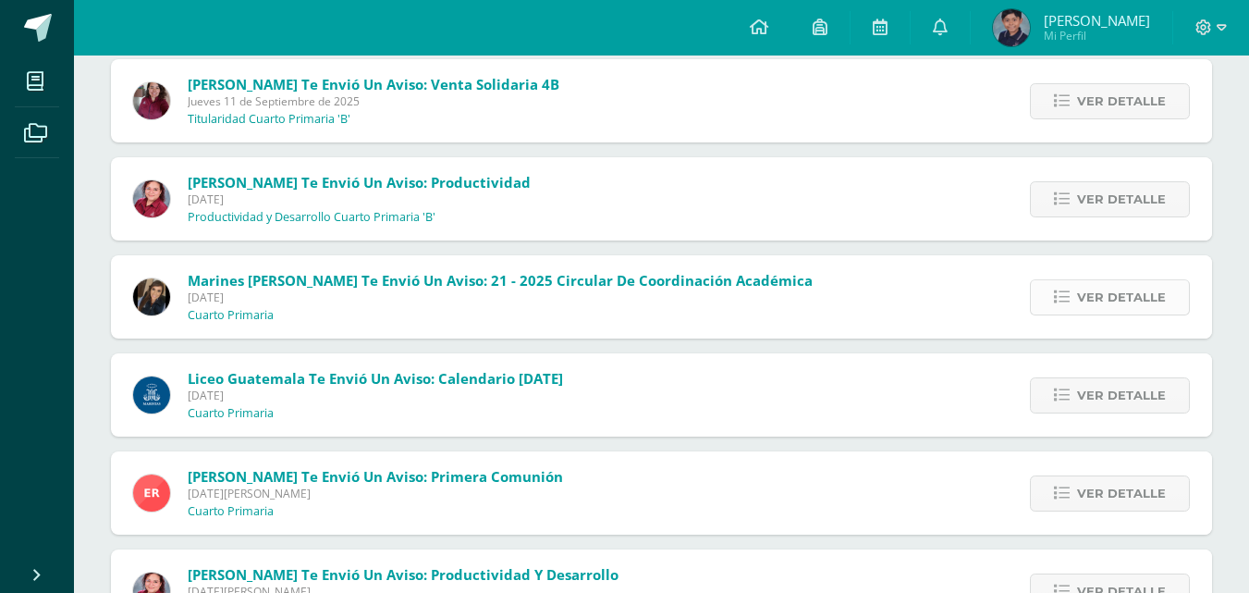
click at [1056, 286] on link "Ver detalle" at bounding box center [1110, 297] width 160 height 36
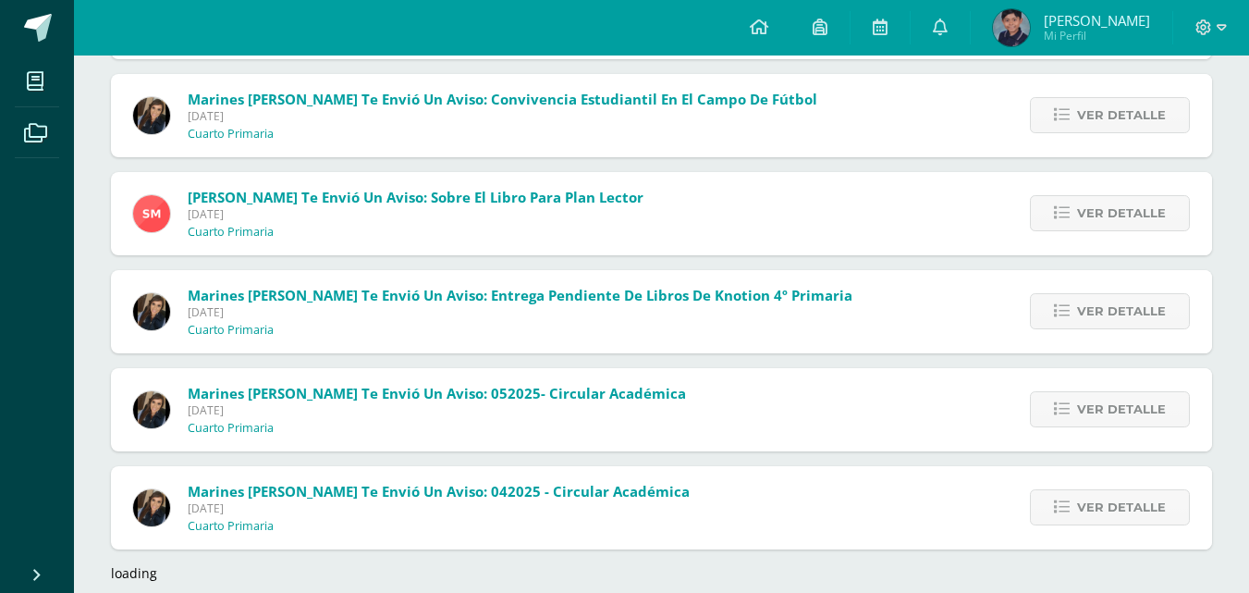
scroll to position [14642, 0]
